Goal: Transaction & Acquisition: Purchase product/service

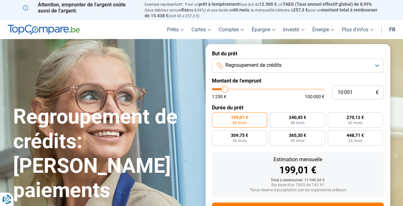
type input "10 250"
type input "10250"
type input "12 500"
type input "12500"
type input "16 250"
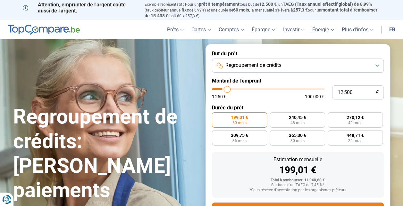
type input "16250"
type input "22 500"
type input "22500"
type input "40 500"
type input "40500"
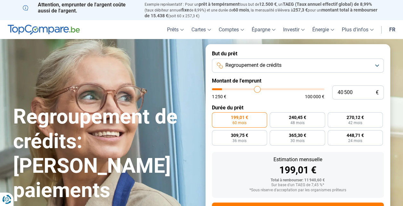
type input "59 750"
type input "59750"
type input "85 000"
type input "85000"
type input "100 000"
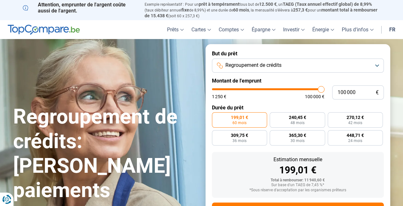
drag, startPoint x: 224, startPoint y: 91, endPoint x: 407, endPoint y: 86, distance: 183.6
type input "100000"
click at [324, 88] on input "range" at bounding box center [268, 89] width 112 height 2
radio input "false"
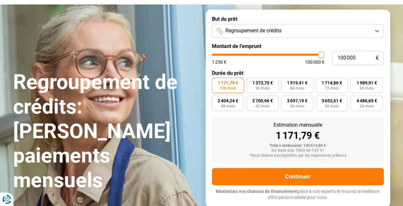
scroll to position [32, 0]
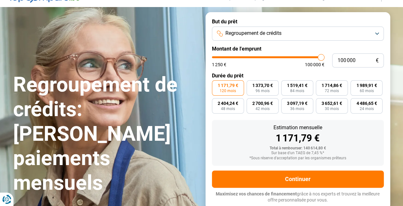
click at [262, 34] on span "Regroupement de crédits" at bounding box center [253, 33] width 56 height 7
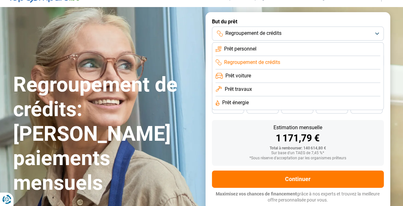
click at [237, 89] on span "Prêt travaux" at bounding box center [237, 89] width 27 height 7
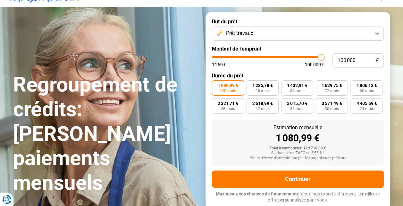
scroll to position [30, 0]
